Goal: Transaction & Acquisition: Purchase product/service

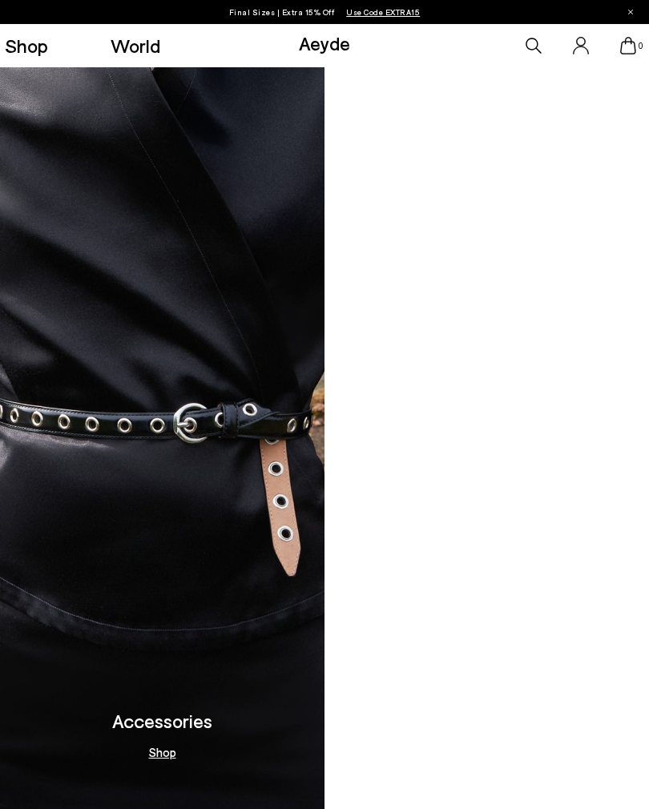
scroll to position [2060, 0]
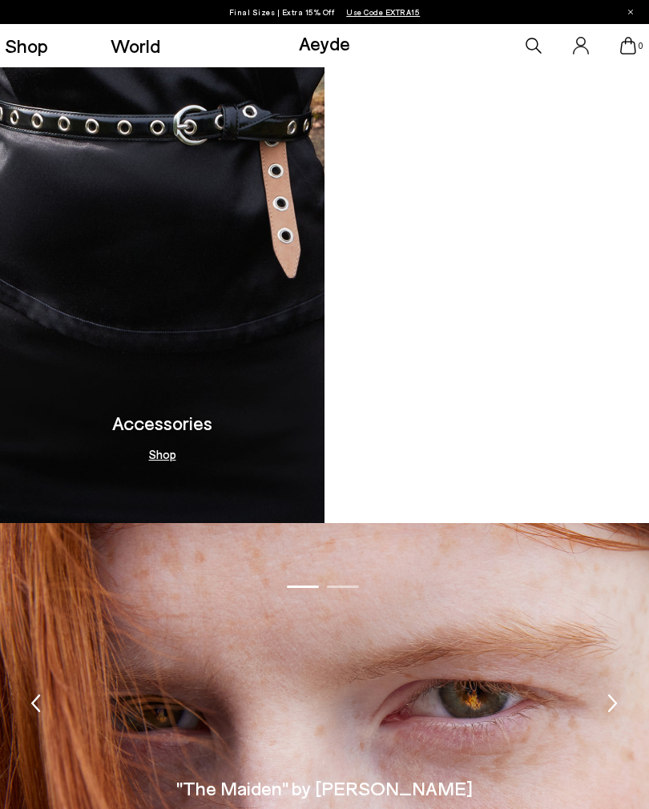
click at [487, 469] on video at bounding box center [486, 130] width 324 height 785
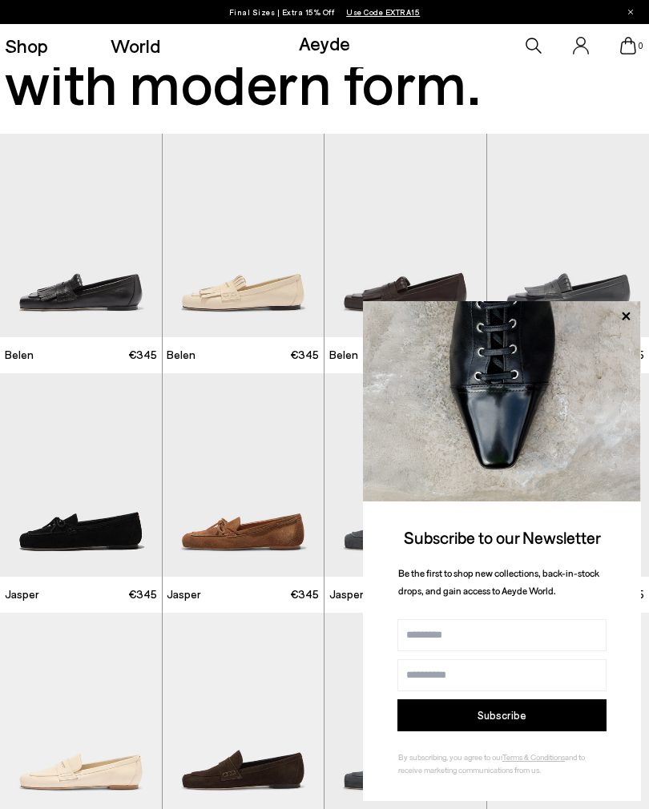
scroll to position [336, 0]
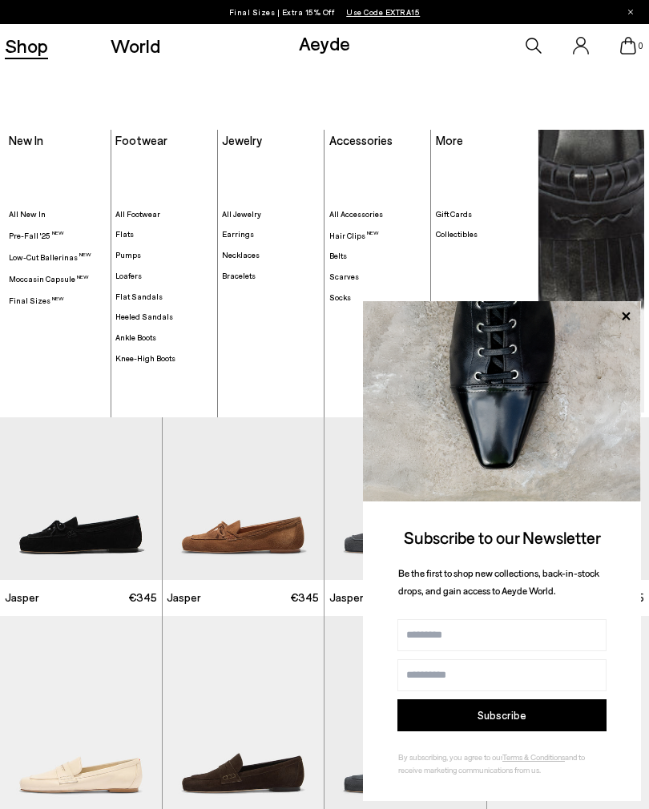
click at [64, 252] on span "Low-Cut Ballerinas" at bounding box center [50, 257] width 83 height 10
